Goal: Book appointment/travel/reservation

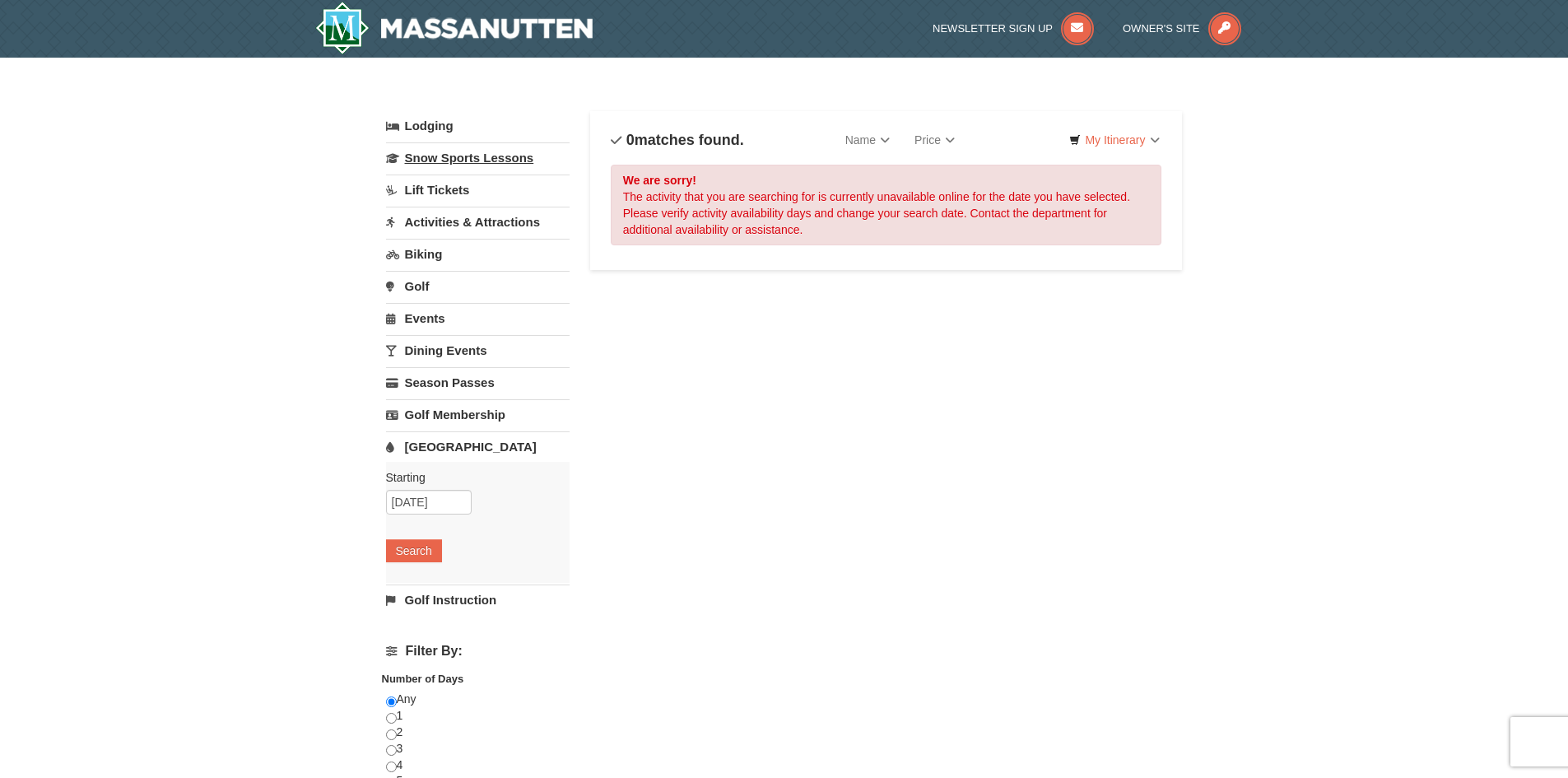
click at [505, 160] on link "Snow Sports Lessons" at bounding box center [478, 158] width 183 height 31
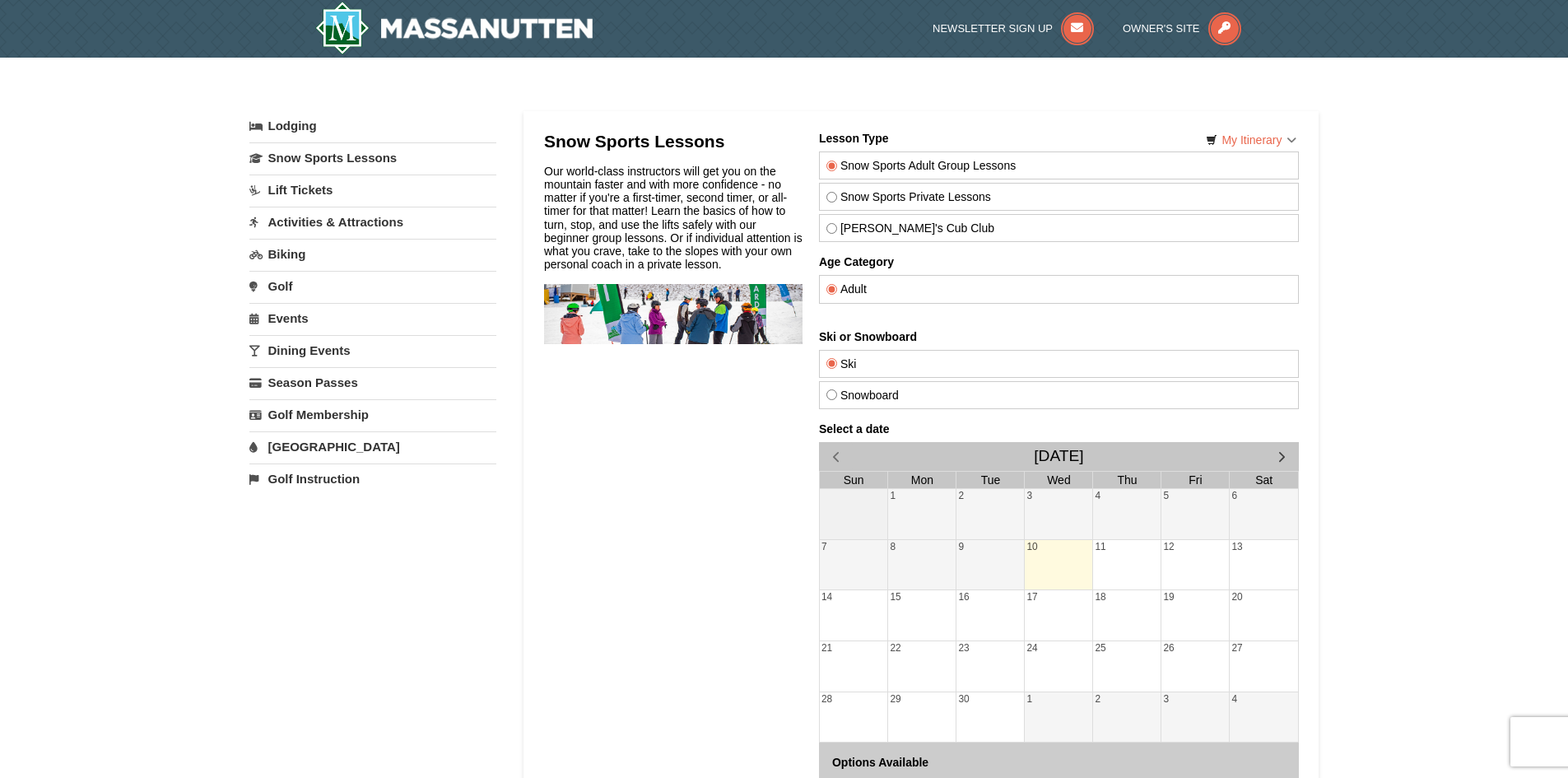
click at [360, 229] on link "Activities & Attractions" at bounding box center [373, 222] width 247 height 31
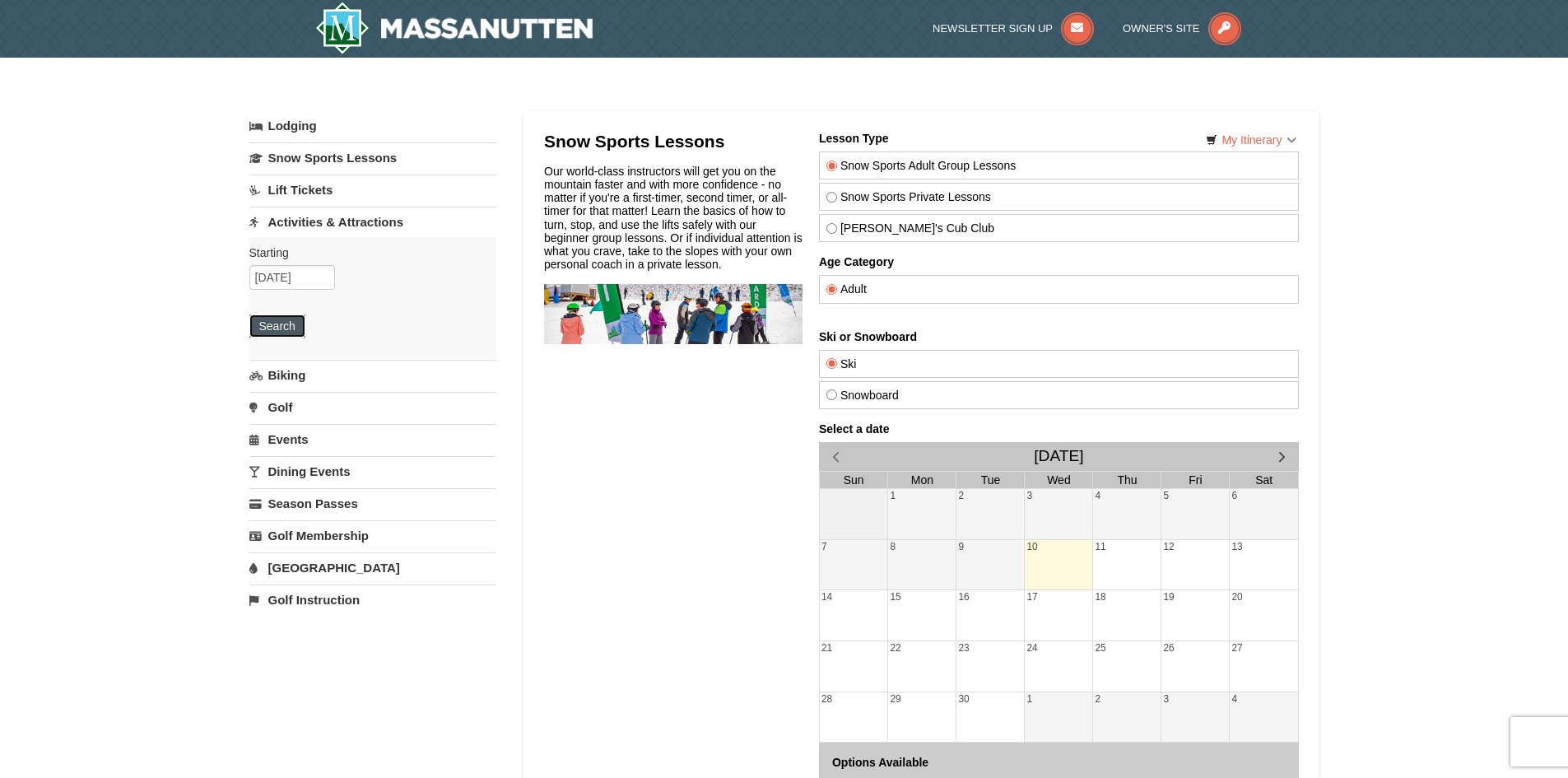
click at [266, 326] on button "Search" at bounding box center [277, 326] width 56 height 23
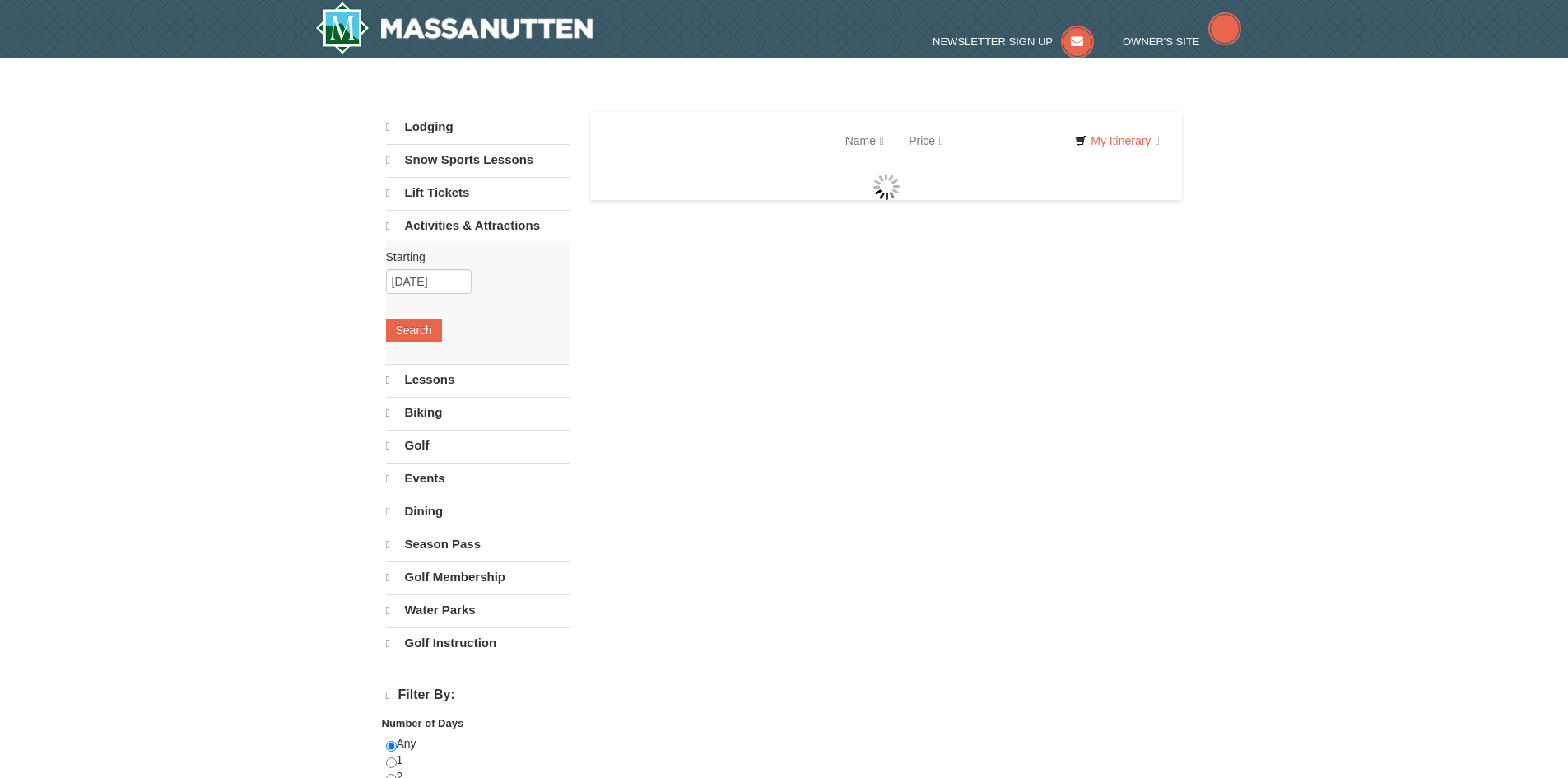
select select "9"
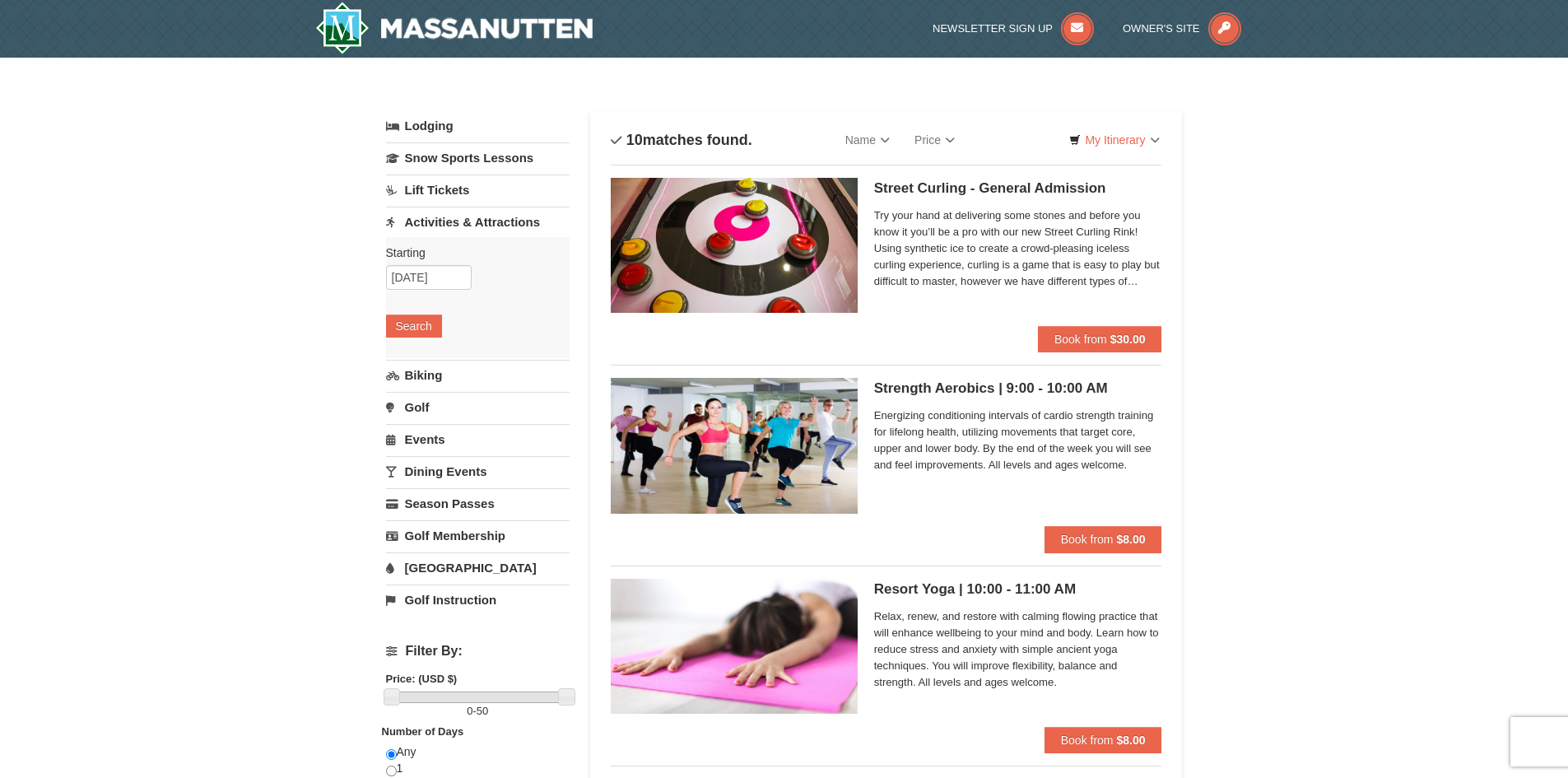
click at [483, 566] on link "[GEOGRAPHIC_DATA]" at bounding box center [478, 568] width 183 height 31
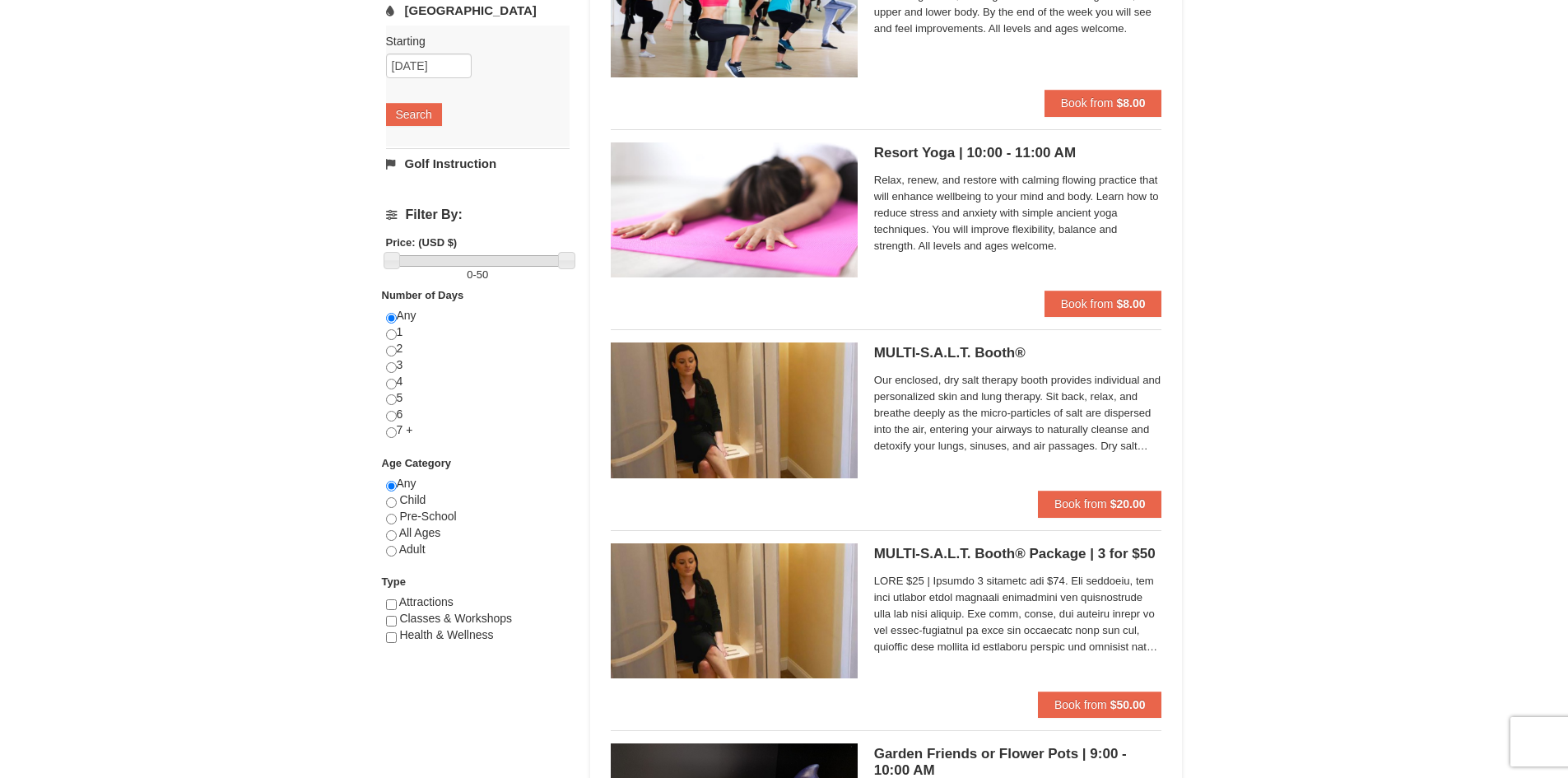
scroll to position [494, 0]
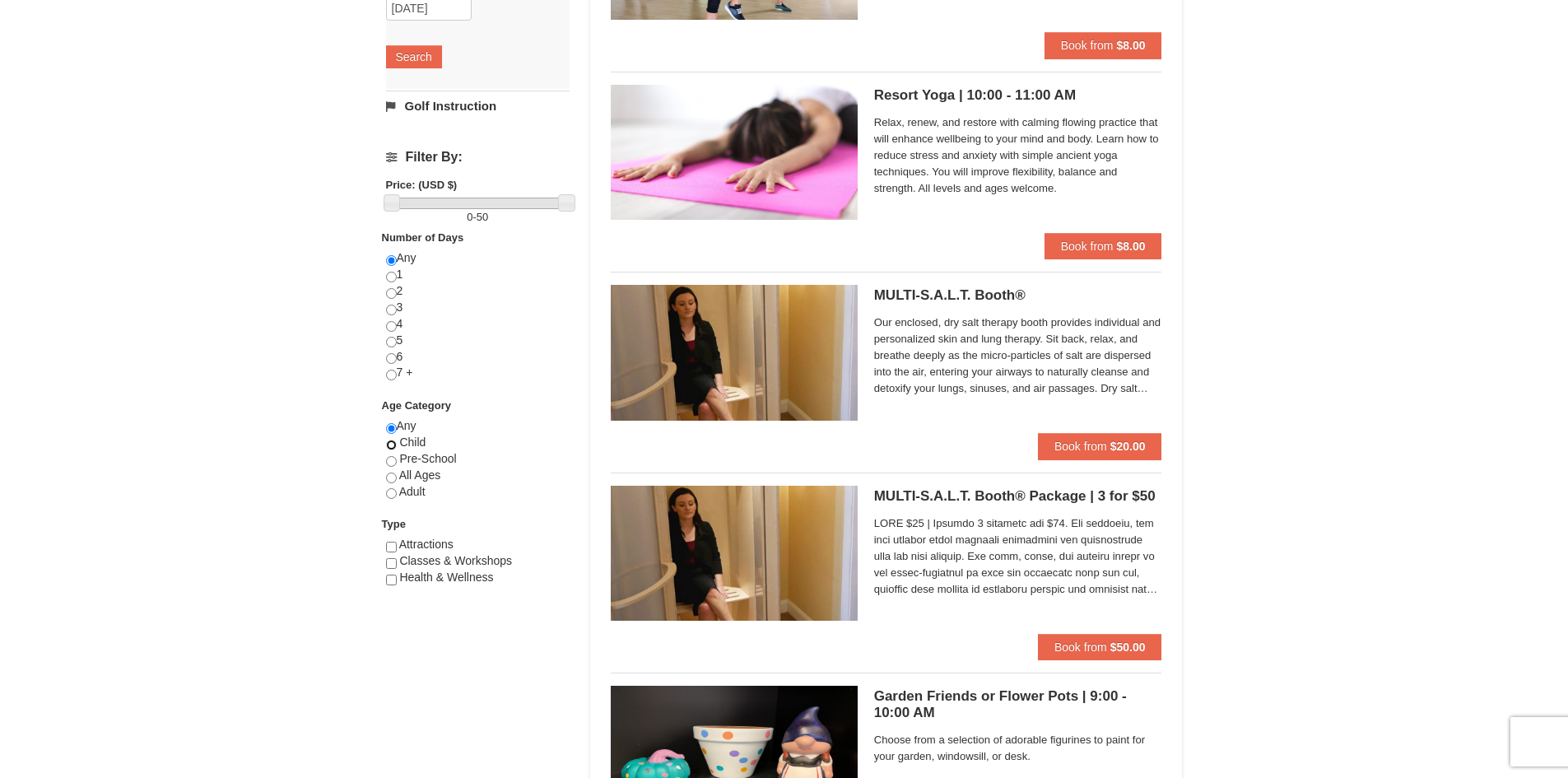
click at [392, 444] on input "radio" at bounding box center [392, 445] width 11 height 11
radio input "true"
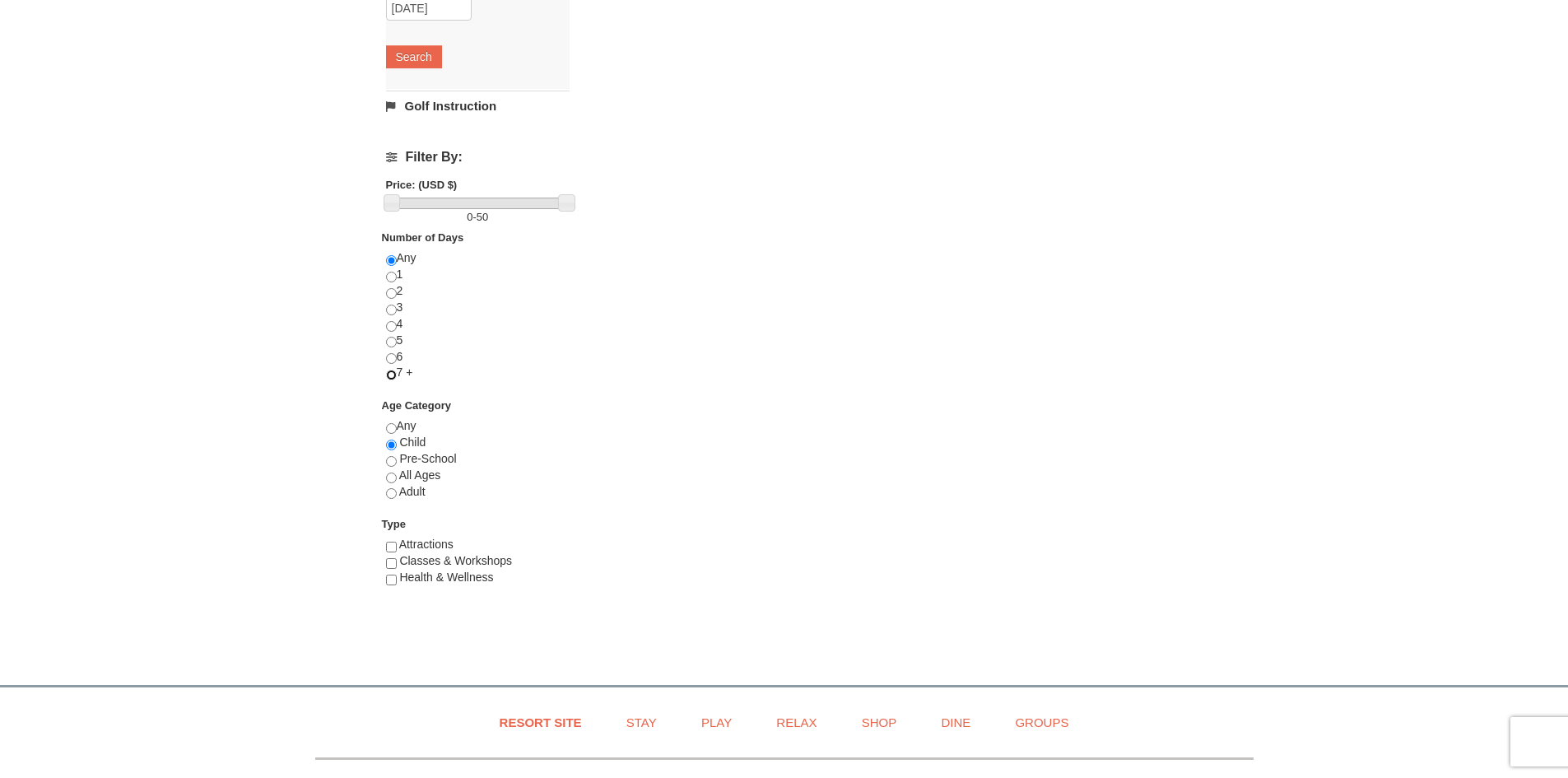
click at [394, 376] on input "radio" at bounding box center [392, 375] width 11 height 11
radio input "true"
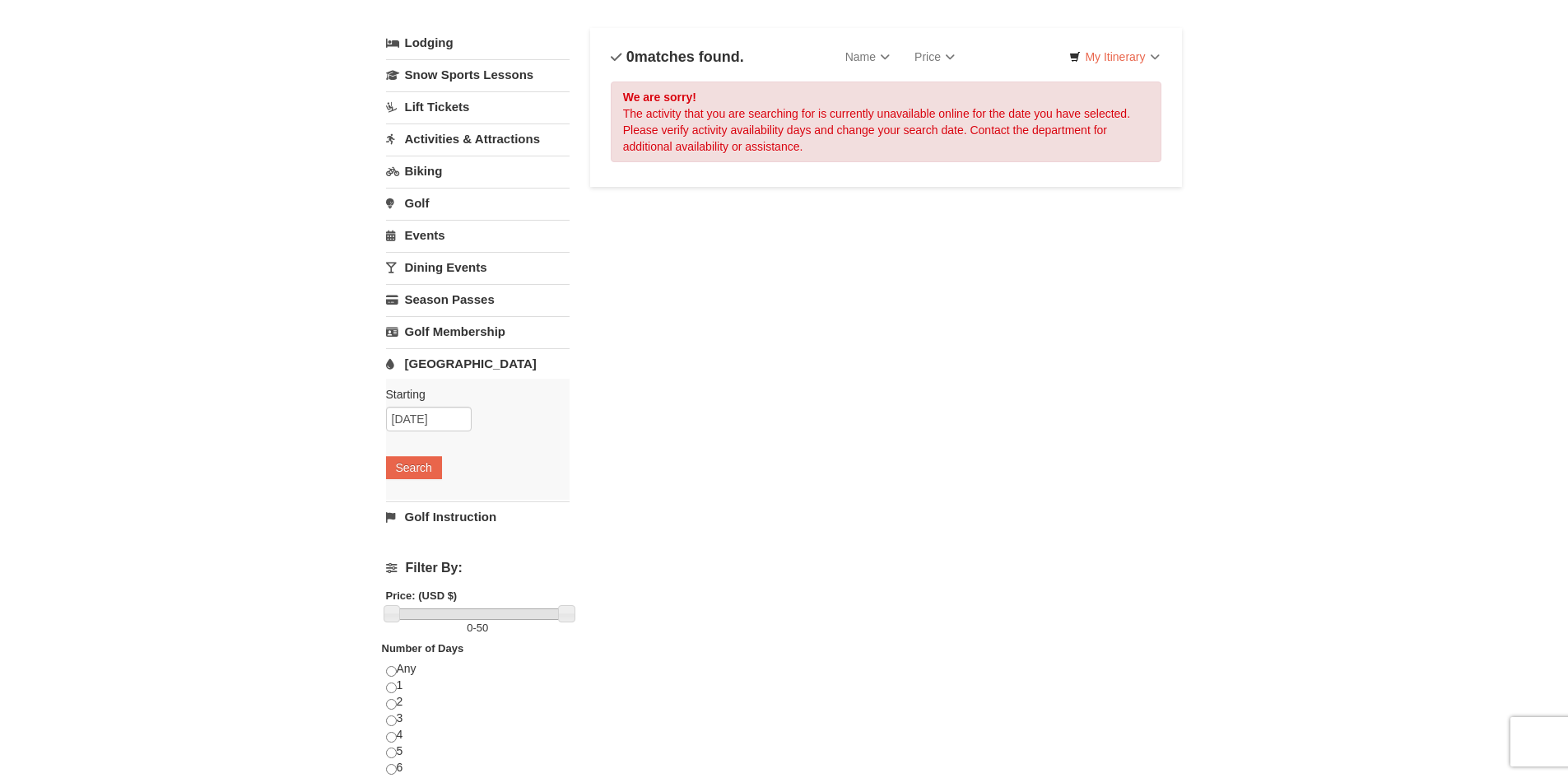
scroll to position [0, 0]
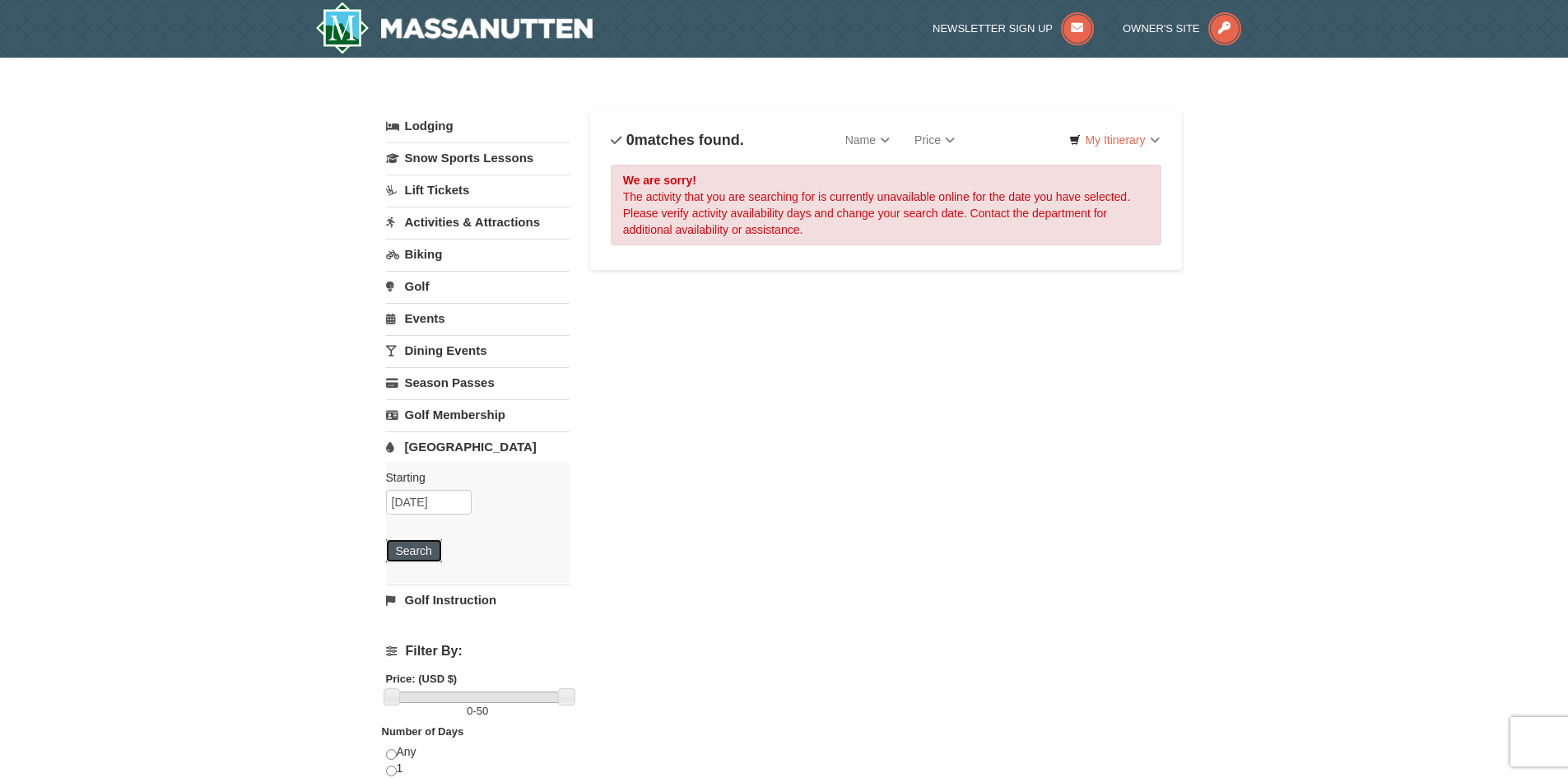
click at [433, 545] on button "Search" at bounding box center [414, 550] width 56 height 23
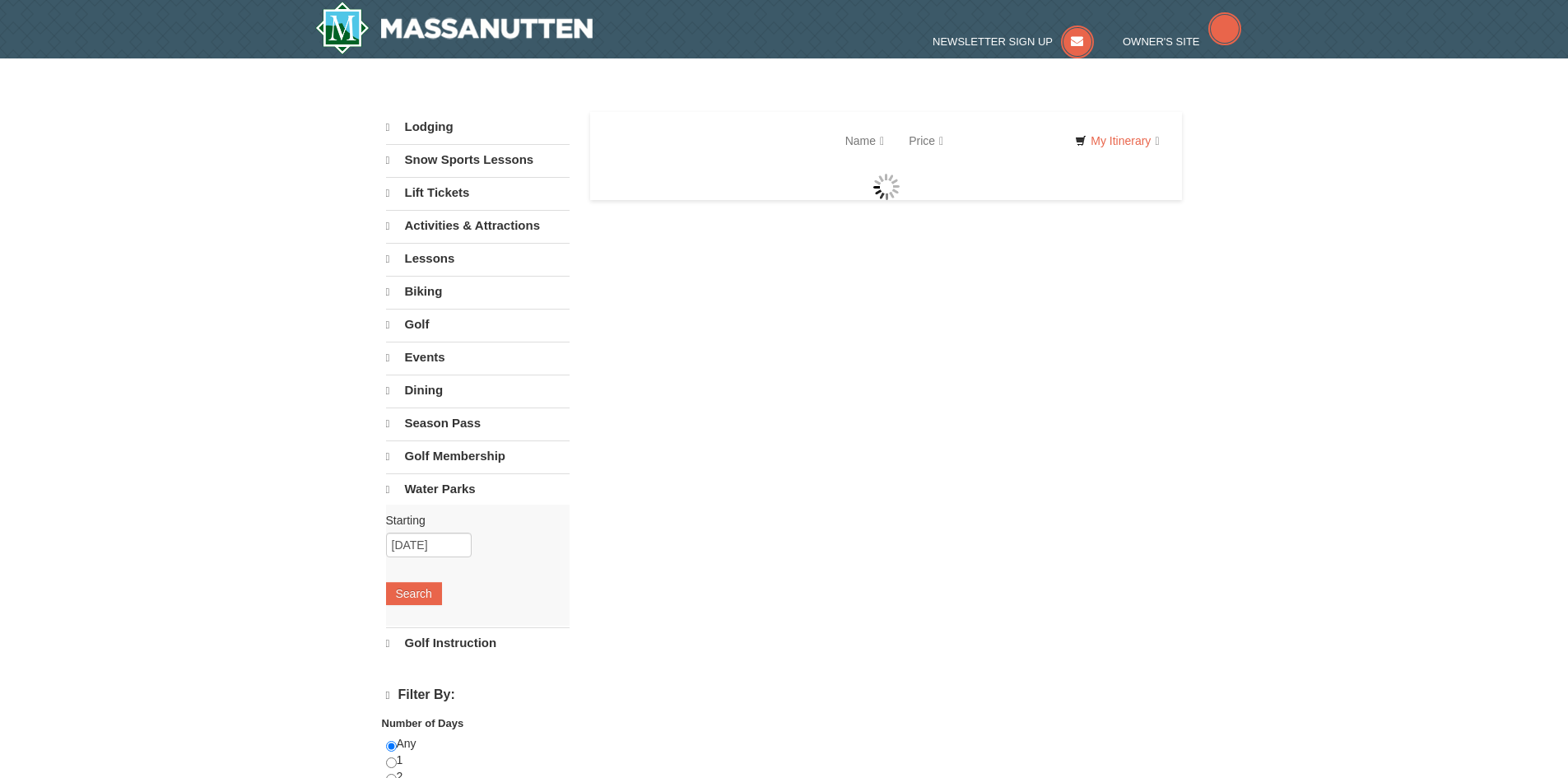
select select "9"
